Goal: Information Seeking & Learning: Learn about a topic

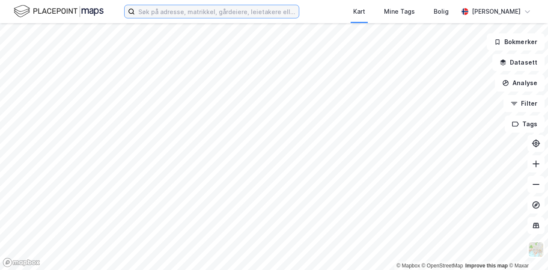
click at [183, 10] on input at bounding box center [217, 11] width 164 height 13
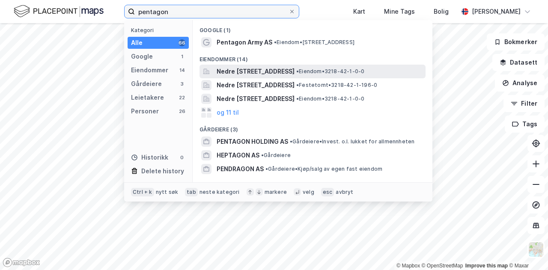
type input "pentagon"
click at [295, 70] on span "Nedre [STREET_ADDRESS]" at bounding box center [256, 71] width 78 height 10
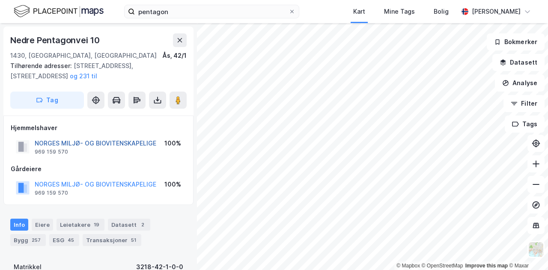
click at [0, 0] on button "NORGES MILJØ- OG BIOVITENSKAPELIGE" at bounding box center [0, 0] width 0 height 0
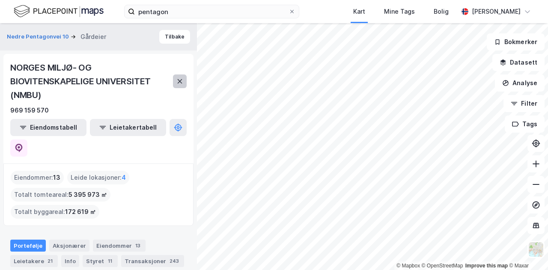
click at [181, 79] on icon at bounding box center [180, 81] width 7 height 7
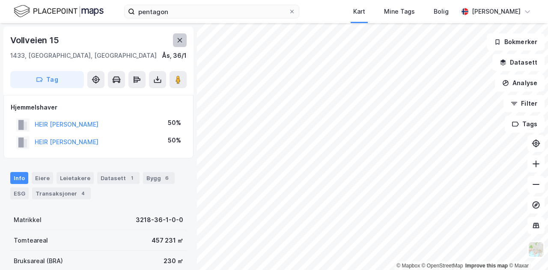
click at [175, 39] on button at bounding box center [180, 40] width 14 height 14
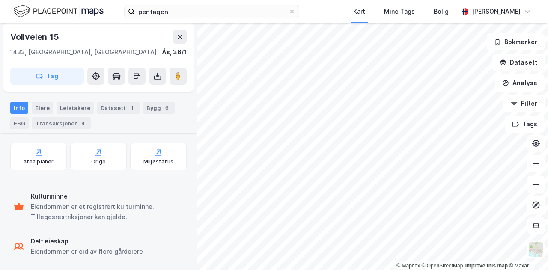
scroll to position [248, 0]
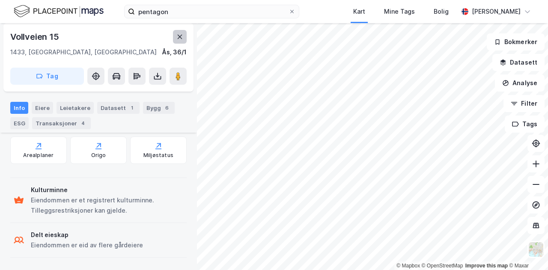
click at [182, 34] on icon at bounding box center [180, 36] width 7 height 7
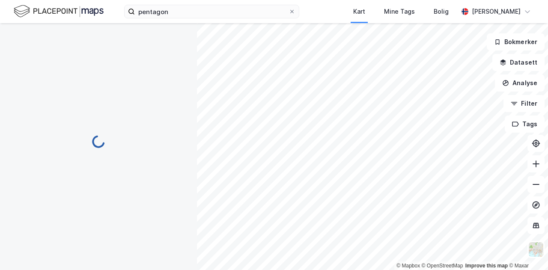
scroll to position [207, 0]
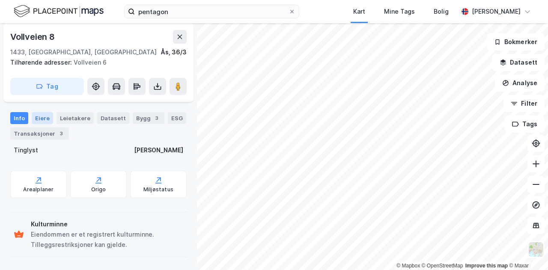
click at [42, 119] on div "Eiere" at bounding box center [42, 118] width 21 height 12
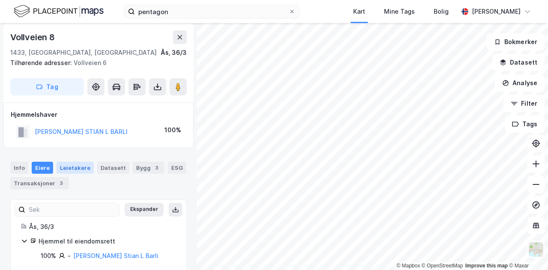
scroll to position [14, 0]
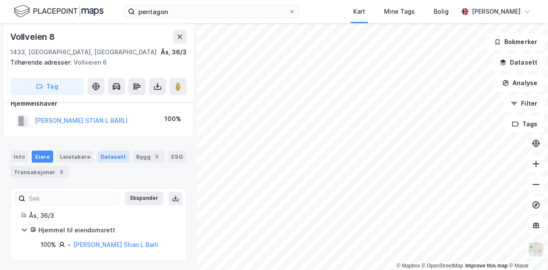
click at [106, 157] on div "Datasett" at bounding box center [113, 157] width 32 height 12
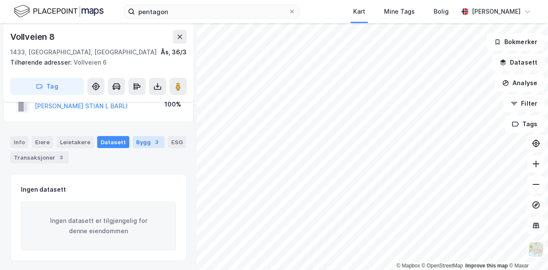
click at [153, 141] on div "3" at bounding box center [157, 142] width 9 height 9
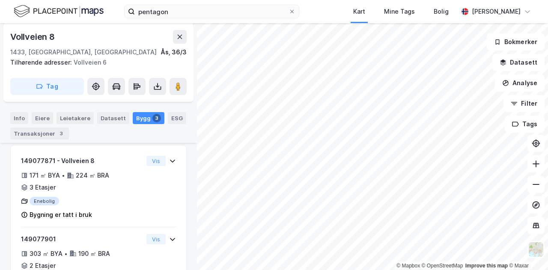
scroll to position [114, 0]
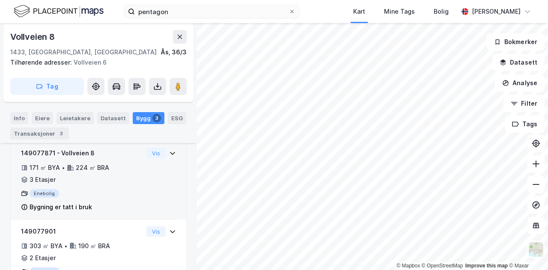
click at [98, 189] on div "Enebolig" at bounding box center [82, 193] width 122 height 9
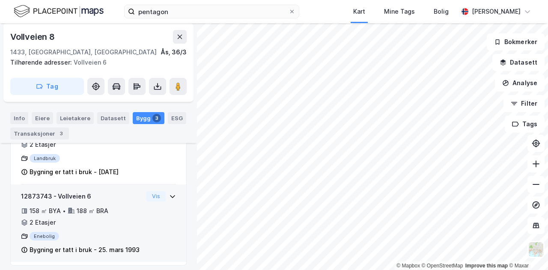
scroll to position [257, 0]
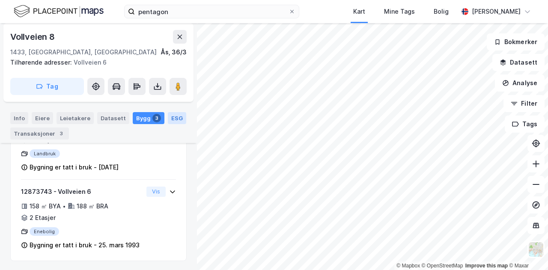
click at [174, 117] on div "ESG" at bounding box center [177, 118] width 18 height 12
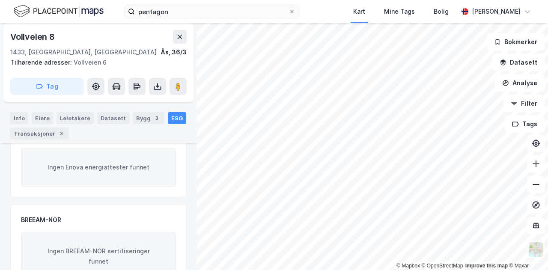
scroll to position [86, 0]
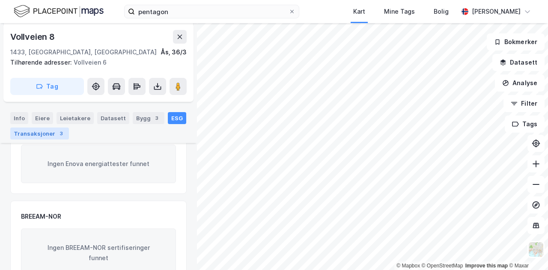
click at [44, 135] on div "Transaksjoner 3" at bounding box center [39, 134] width 59 height 12
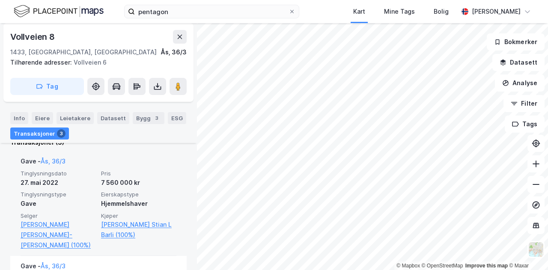
scroll to position [214, 0]
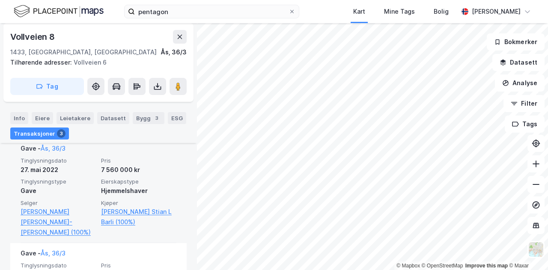
click at [147, 163] on span "Pris" at bounding box center [138, 160] width 75 height 7
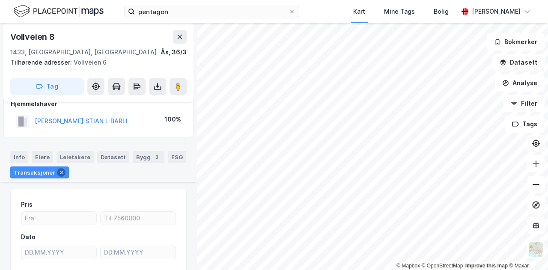
scroll to position [0, 0]
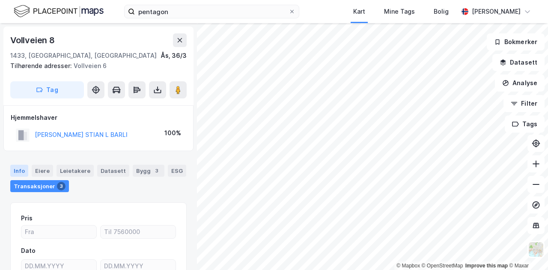
click at [16, 169] on div "Info" at bounding box center [19, 171] width 18 height 12
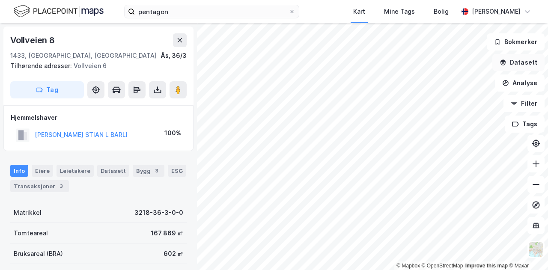
click at [513, 63] on button "Datasett" at bounding box center [519, 62] width 52 height 17
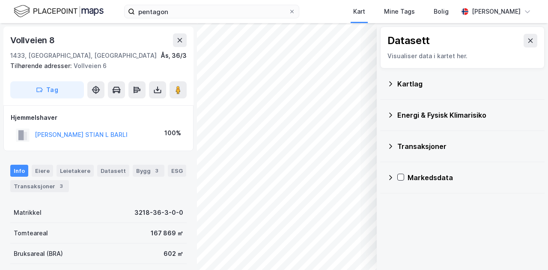
click at [419, 82] on div "Kartlag" at bounding box center [468, 84] width 141 height 10
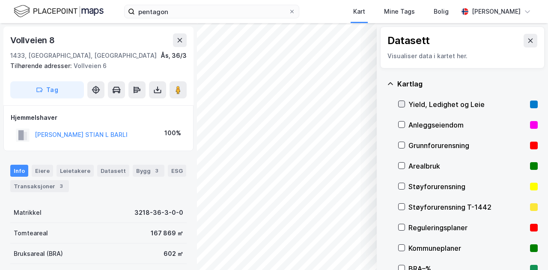
click at [401, 104] on icon at bounding box center [402, 104] width 6 height 6
click at [401, 103] on icon at bounding box center [402, 104] width 6 height 6
click at [426, 165] on div "Arealbruk" at bounding box center [468, 166] width 118 height 10
click at [403, 165] on icon at bounding box center [402, 166] width 5 height 3
click at [527, 40] on icon at bounding box center [530, 40] width 7 height 7
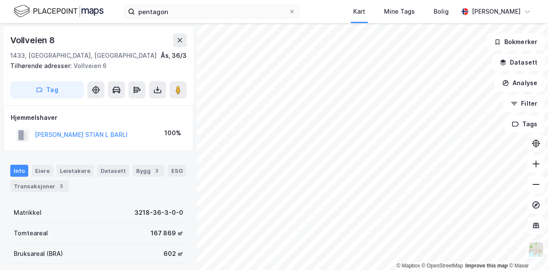
click at [289, 0] on html "pentagon Kart Mine Tags [PERSON_NAME] [PERSON_NAME] © Mapbox © OpenStreetMap Im…" at bounding box center [274, 135] width 548 height 270
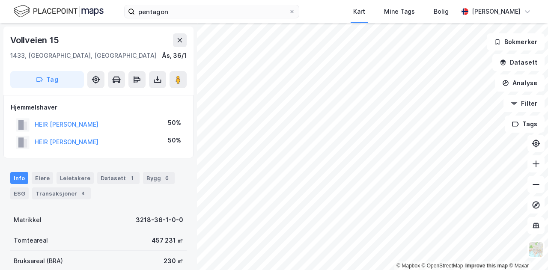
scroll to position [1, 0]
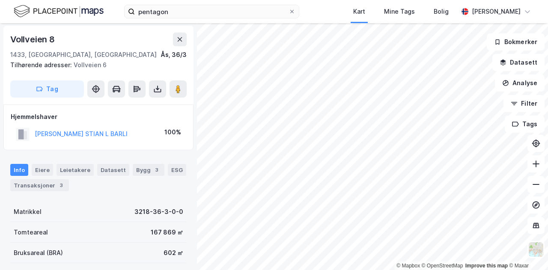
scroll to position [1, 0]
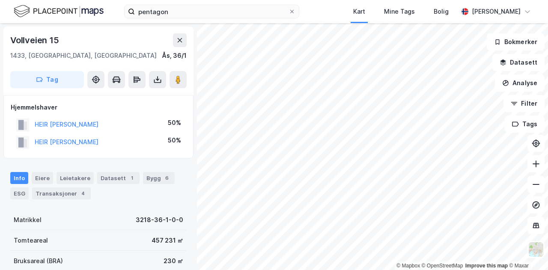
scroll to position [1, 0]
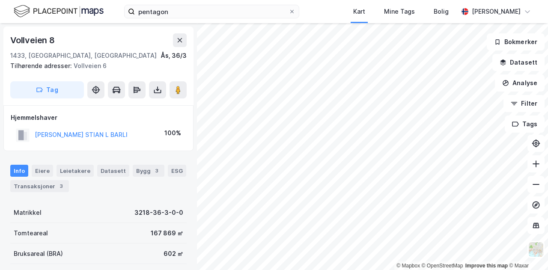
scroll to position [1, 0]
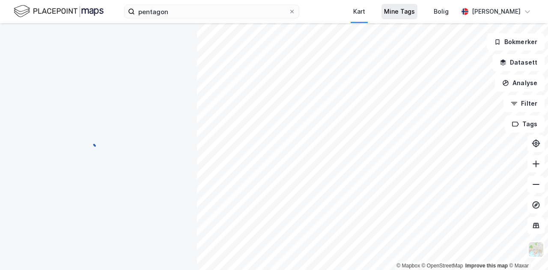
scroll to position [1, 0]
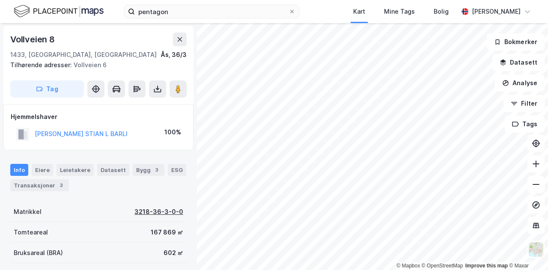
click at [161, 211] on div "3218-36-3-0-0" at bounding box center [159, 212] width 49 height 10
click at [151, 211] on div "3218-36-3-0-0" at bounding box center [159, 212] width 49 height 10
